Goal: Browse casually

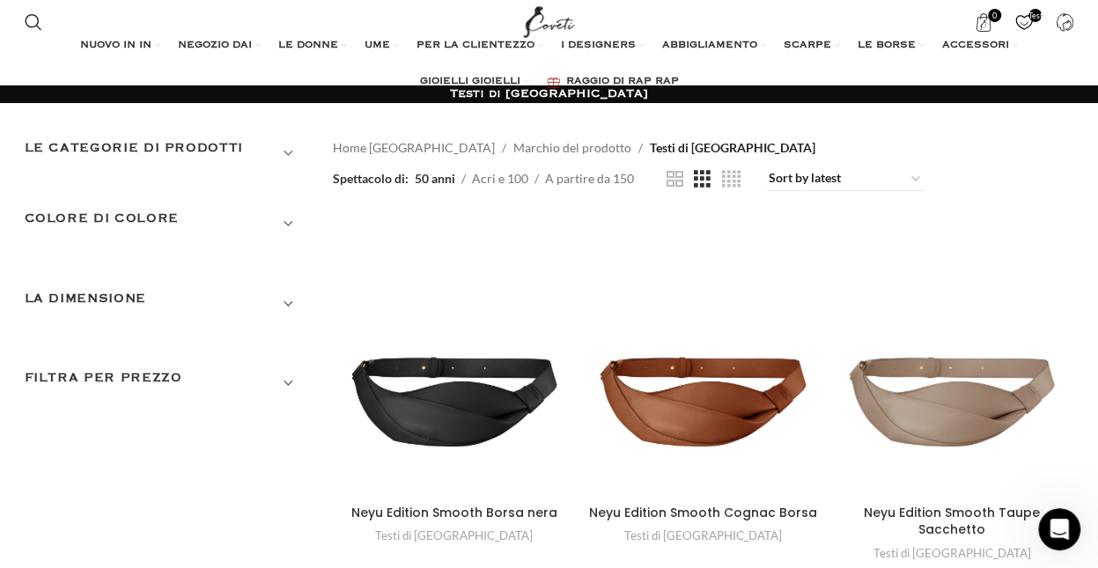
click at [151, 378] on h3 "Filtra per prezzo" at bounding box center [166, 383] width 282 height 30
click at [441, 409] on div "Neyu Edition Smooth Borsa nera" at bounding box center [424, 357] width 61 height 278
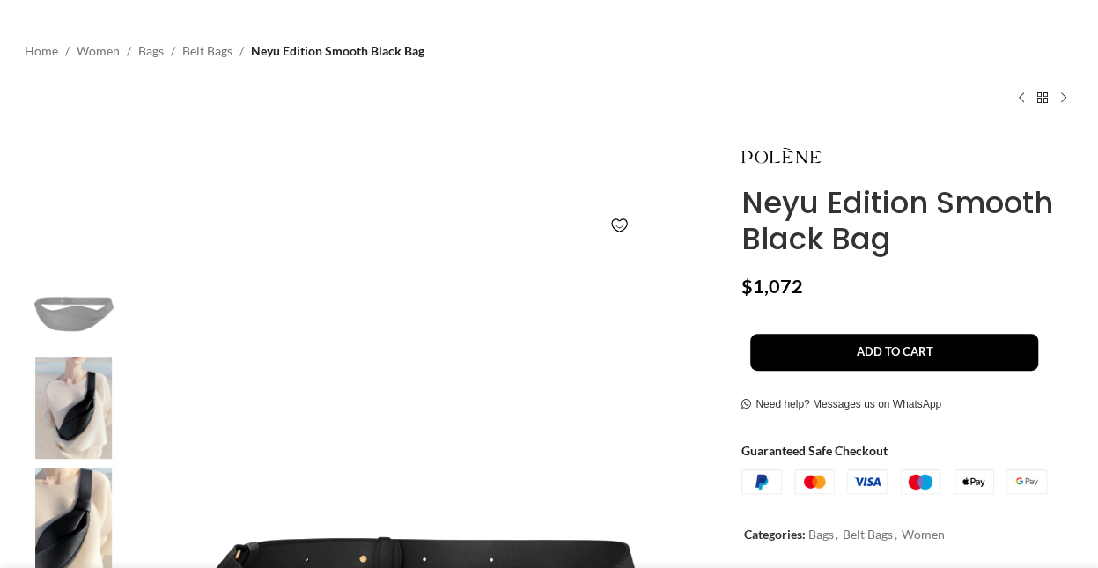
scroll to position [108, 0]
click at [73, 413] on img at bounding box center [73, 408] width 107 height 103
click at [194, 50] on link "Belt Bags" at bounding box center [207, 50] width 50 height 19
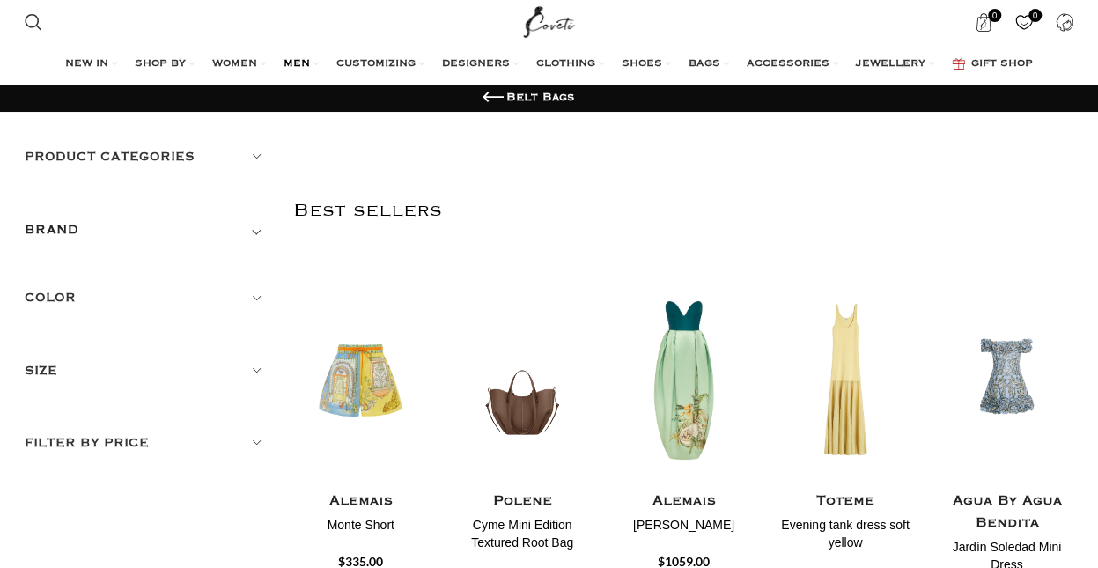
click at [295, 64] on span "MEN" at bounding box center [297, 64] width 26 height 14
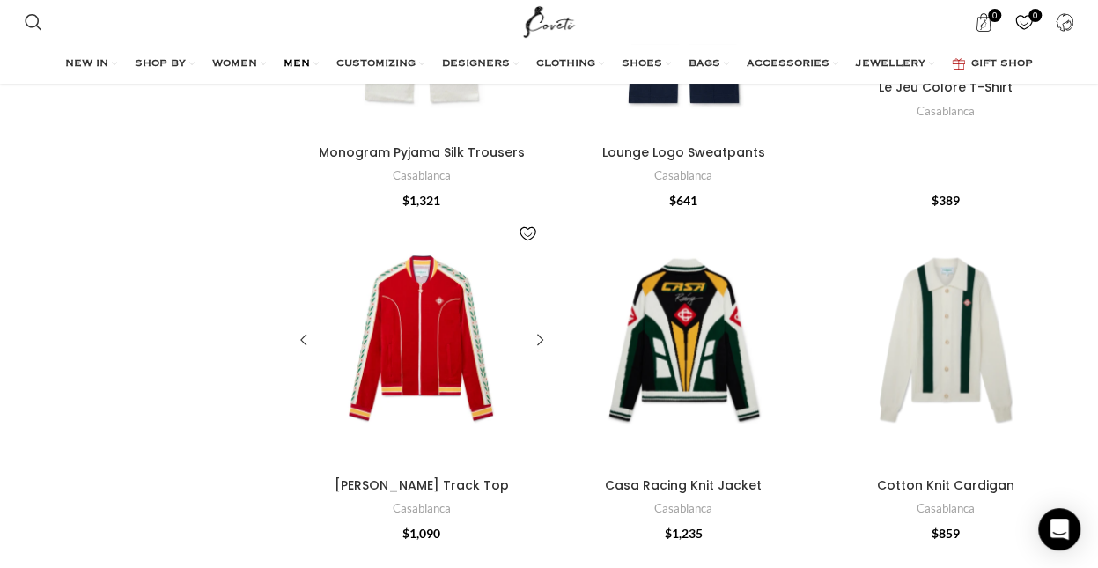
scroll to position [1549, 0]
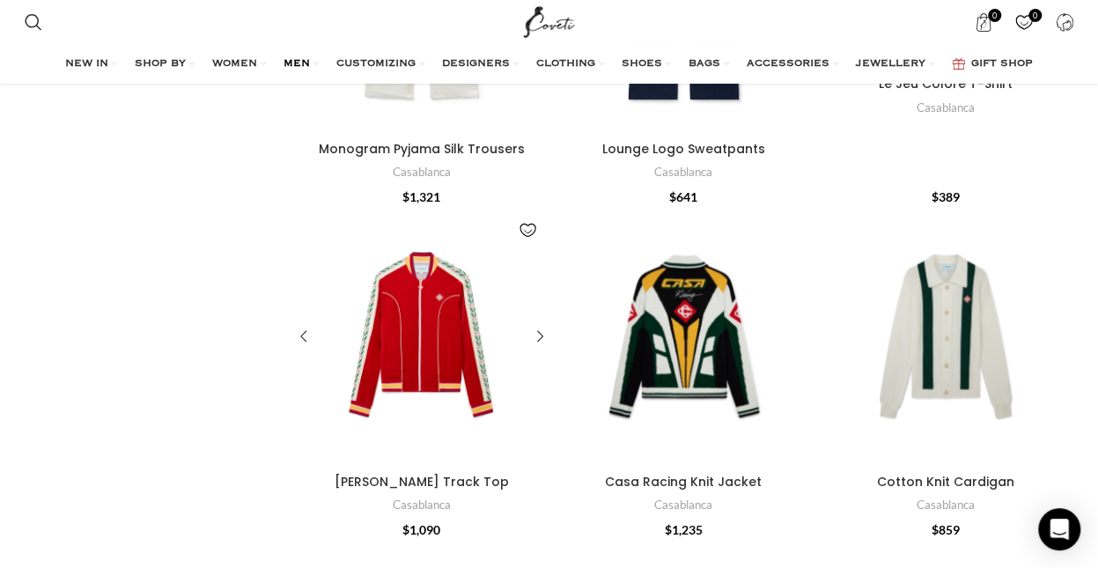
click at [439, 341] on div "Laurel Velour Track Top" at bounding box center [421, 336] width 51 height 257
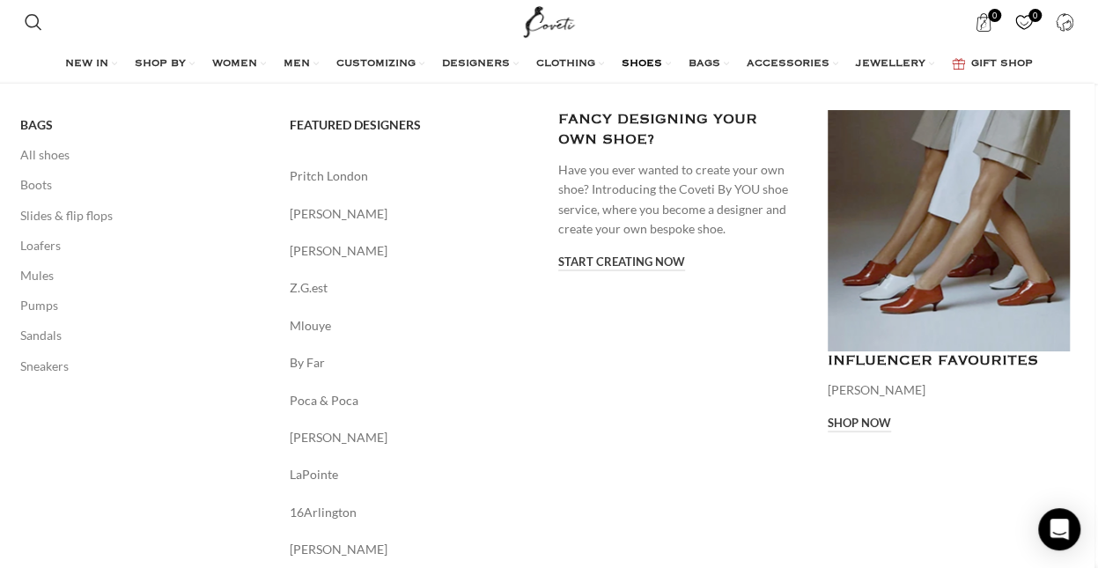
scroll to position [215, 0]
click at [45, 306] on link "Pumps" at bounding box center [141, 306] width 243 height 30
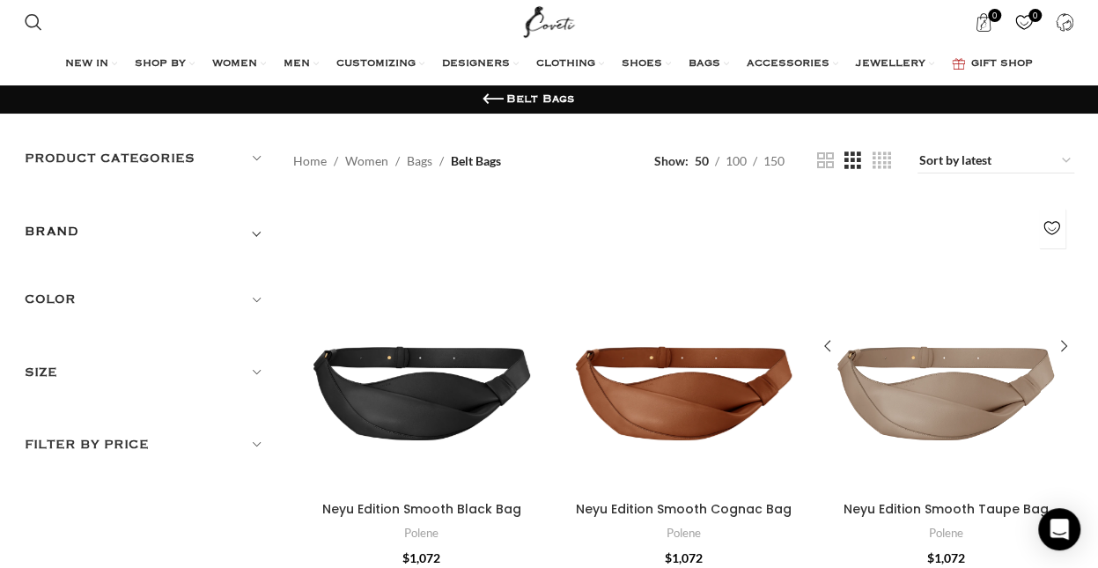
click at [962, 405] on div "Neyu Edition Smooth Taupe Bag" at bounding box center [978, 346] width 64 height 293
